Goal: Task Accomplishment & Management: Use online tool/utility

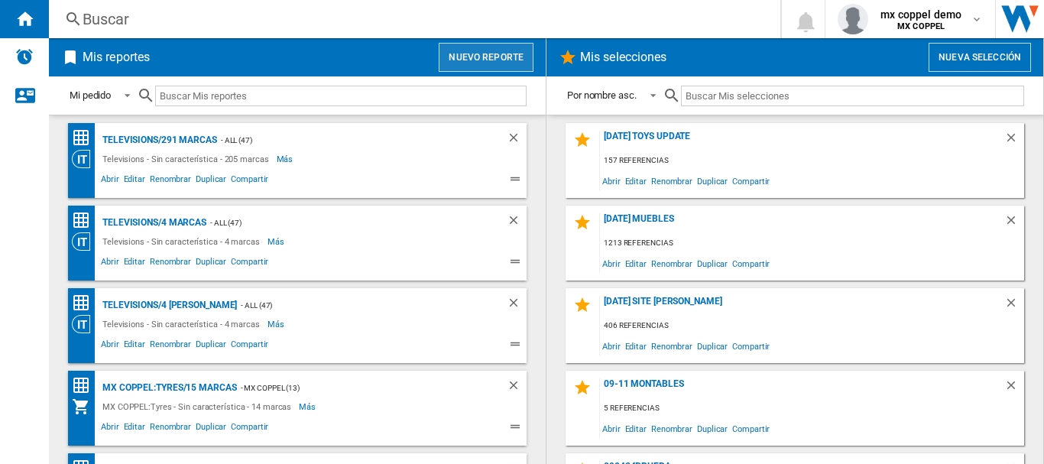
click at [485, 56] on button "Nuevo reporte" at bounding box center [486, 57] width 95 height 29
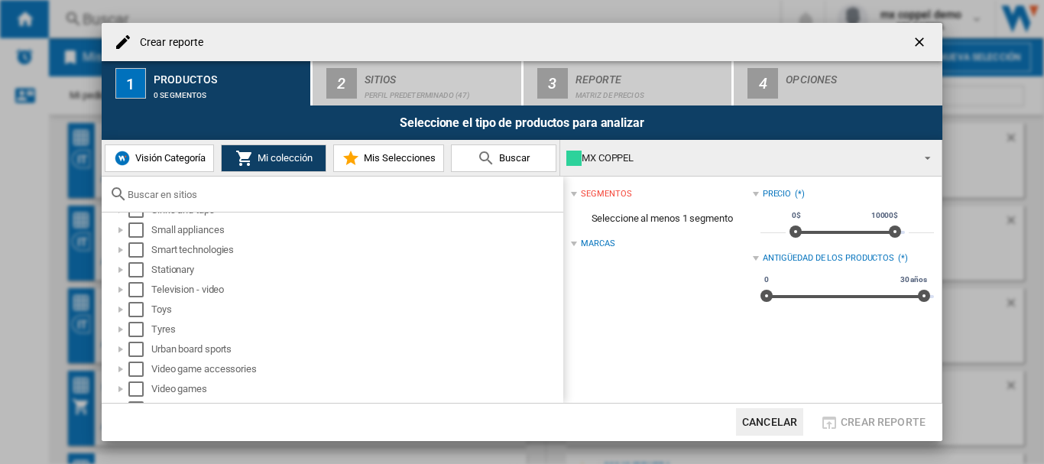
scroll to position [917, 0]
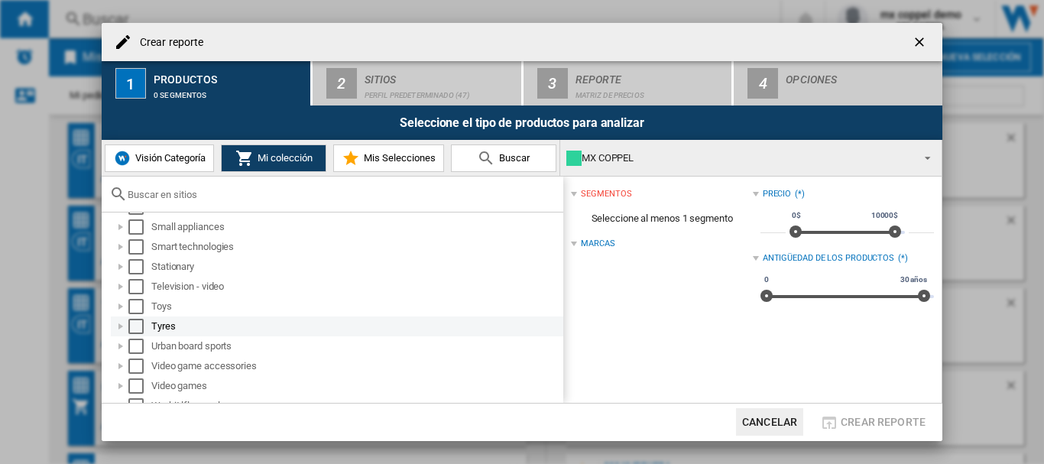
click at [135, 328] on div "Select" at bounding box center [135, 326] width 15 height 15
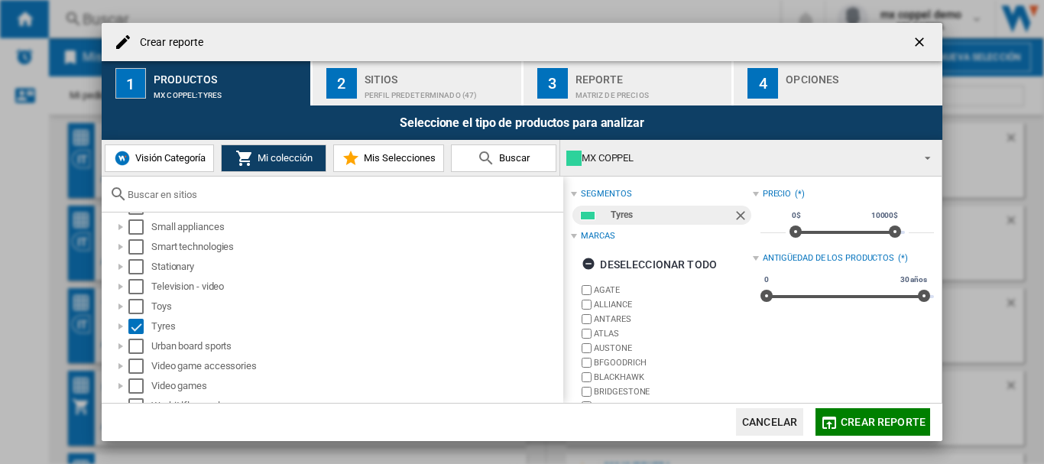
click at [862, 429] on button "Crear reporte" at bounding box center [873, 422] width 115 height 28
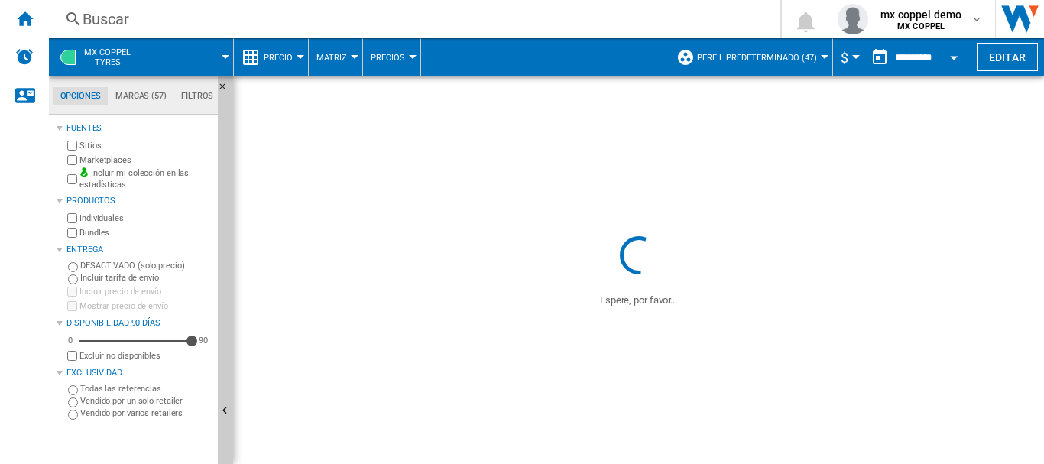
click at [783, 65] on button "Perfil predeterminado (47)" at bounding box center [761, 57] width 128 height 38
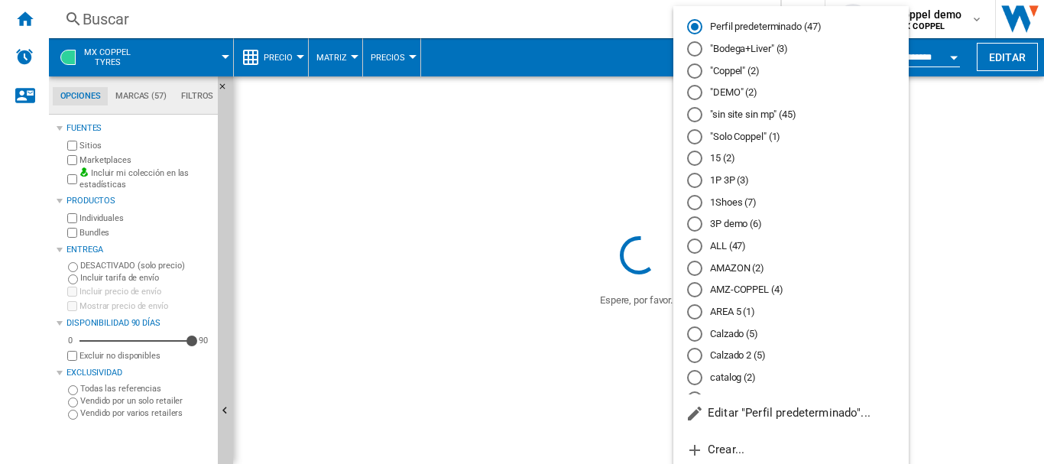
click at [735, 141] on md-radio-button ""Solo Coppel" (1)" at bounding box center [791, 136] width 208 height 15
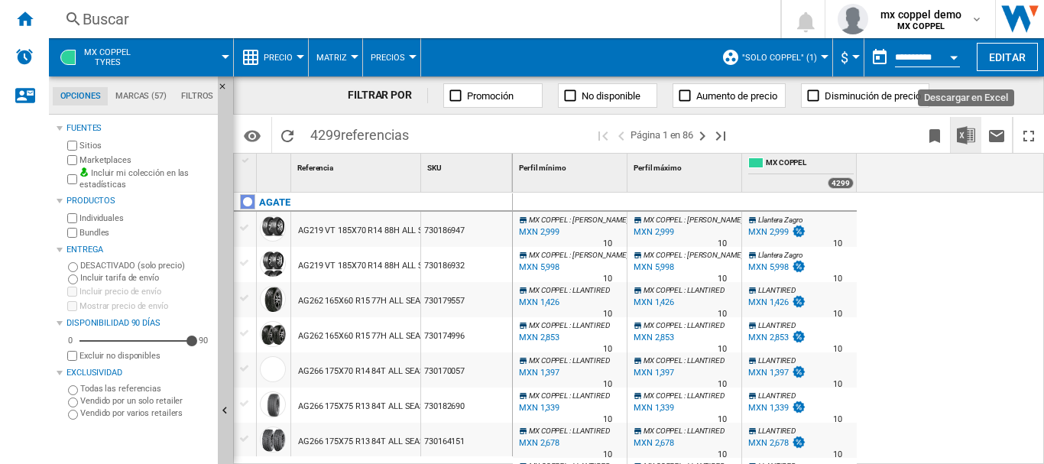
click at [969, 136] on img "Descargar en Excel" at bounding box center [966, 135] width 18 height 18
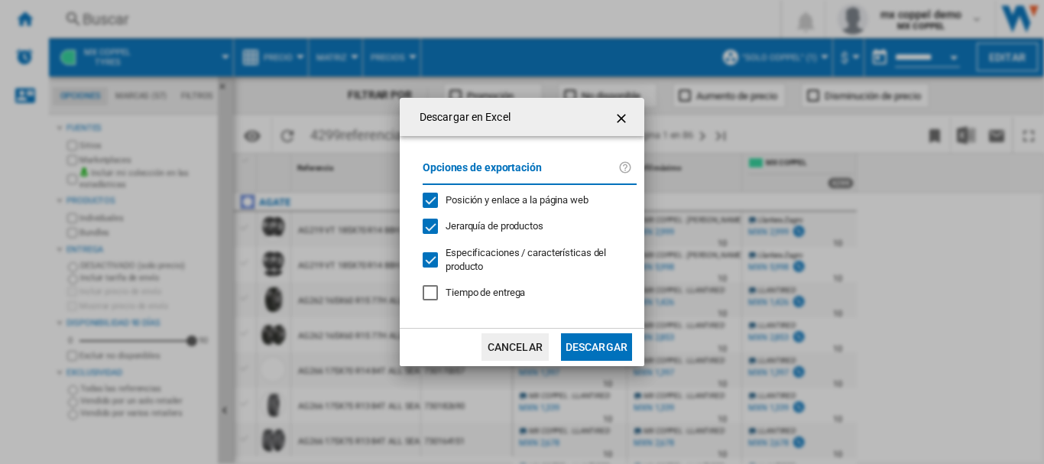
click at [604, 343] on button "Descargar" at bounding box center [596, 347] width 71 height 28
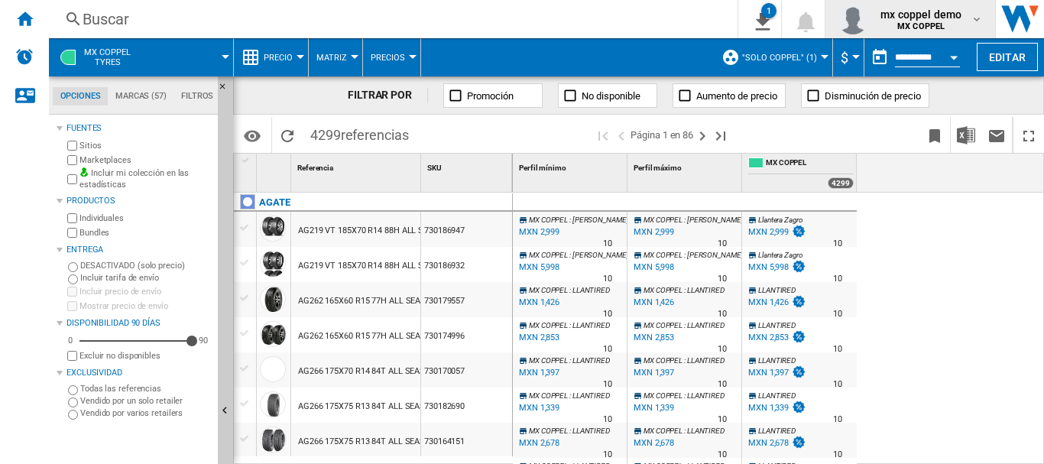
click at [918, 21] on b "MX COPPEL" at bounding box center [921, 26] width 47 height 10
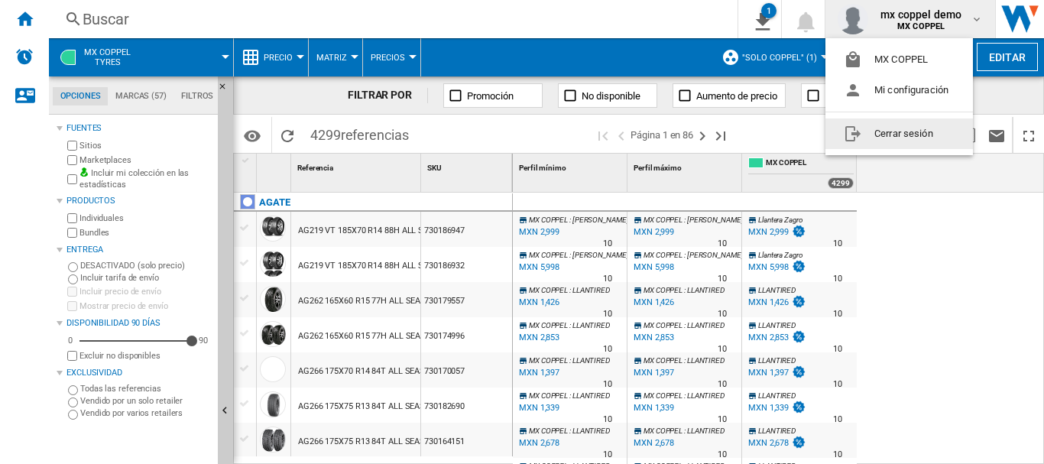
click at [904, 131] on button "Cerrar sesión" at bounding box center [900, 133] width 148 height 31
